Goal: Use online tool/utility: Utilize a website feature to perform a specific function

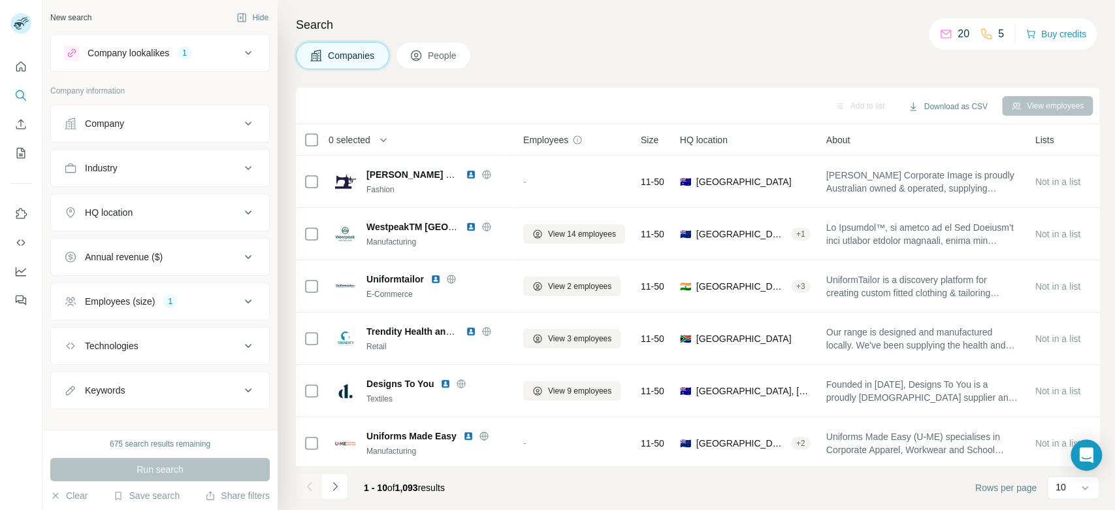
click at [248, 48] on button "Company lookalikes 1" at bounding box center [160, 52] width 218 height 31
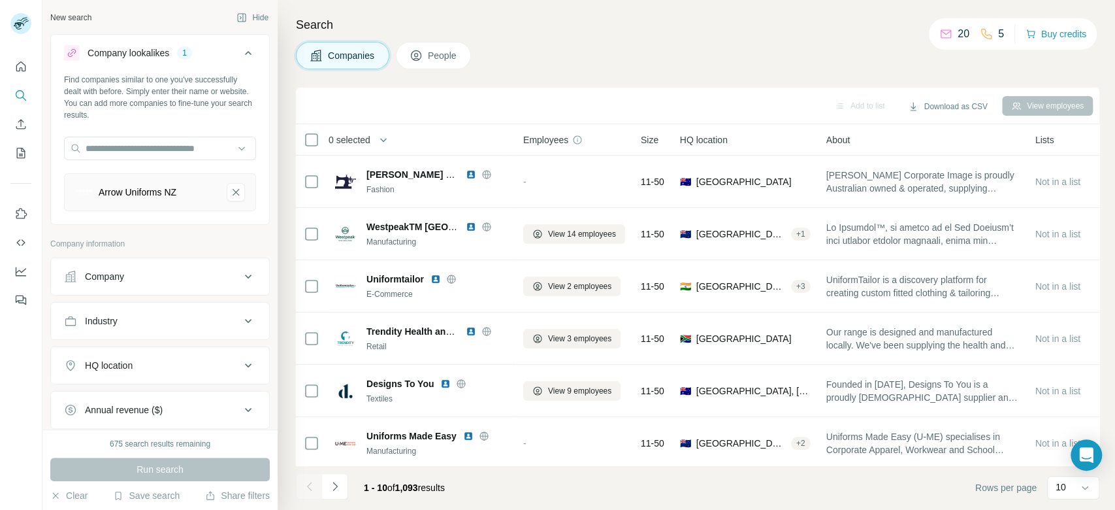
click at [208, 359] on div "HQ location" at bounding box center [152, 365] width 176 height 13
click at [175, 406] on input "text" at bounding box center [160, 398] width 192 height 24
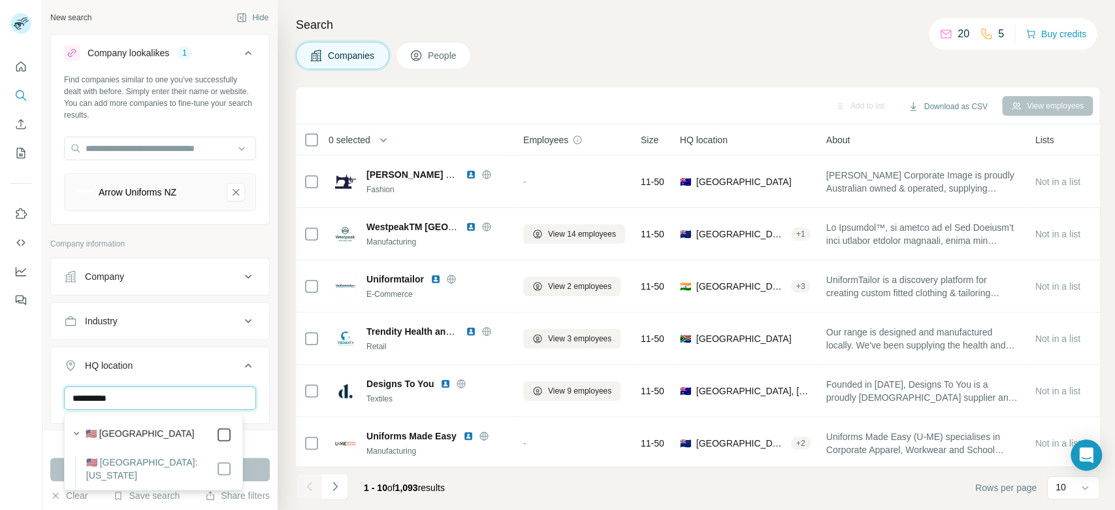
type input "**********"
click at [242, 469] on button "Run search" at bounding box center [160, 469] width 220 height 24
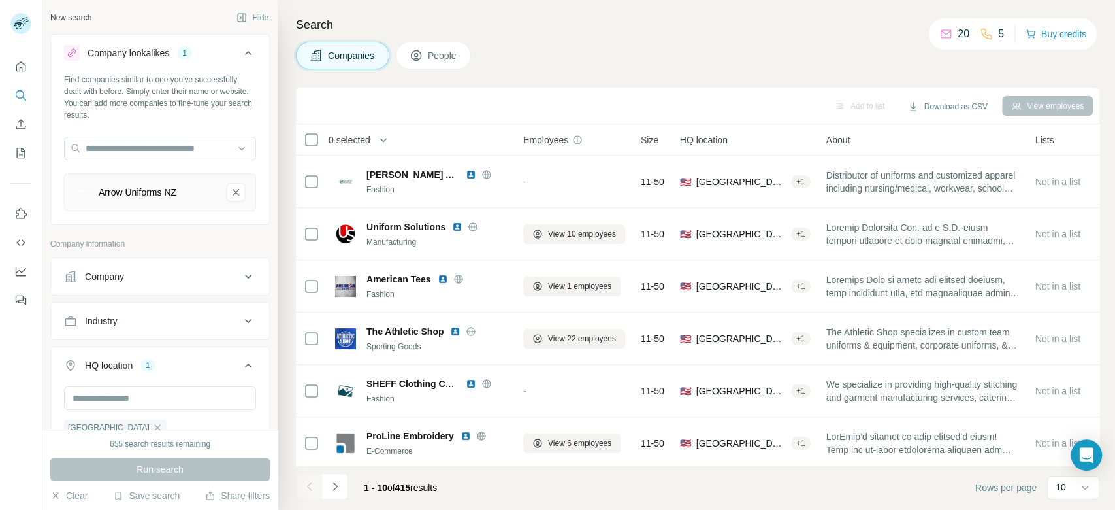
scroll to position [253, 0]
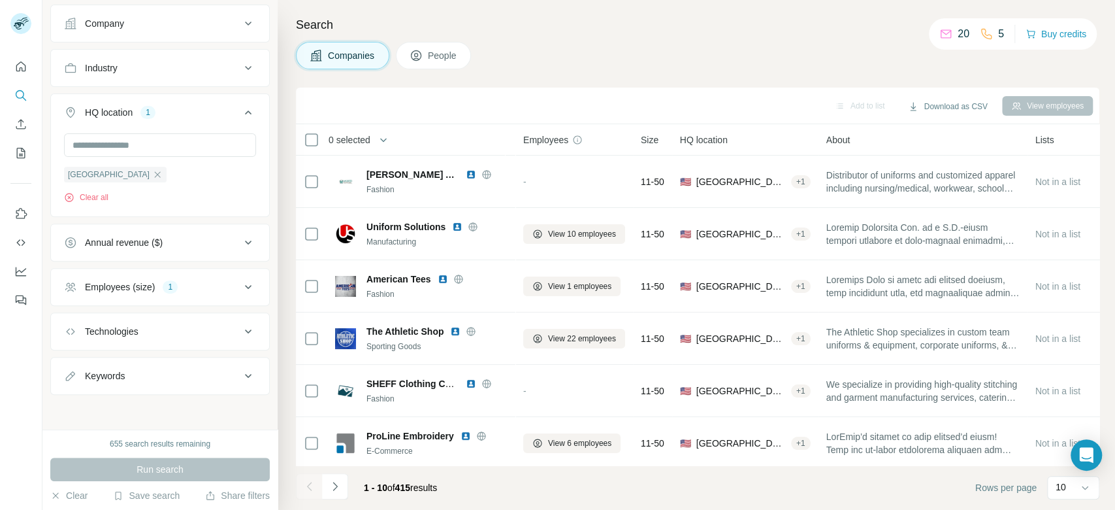
click at [214, 285] on div "Employees (size) 1" at bounding box center [152, 286] width 176 height 13
click at [285, 189] on div "Search Companies People Add to list Download as CSV View employees 0 selected C…" at bounding box center [697, 255] width 838 height 510
click at [1061, 486] on p "10" at bounding box center [1061, 486] width 10 height 13
click at [1051, 386] on div "60" at bounding box center [1074, 388] width 46 height 24
